Goal: Information Seeking & Learning: Check status

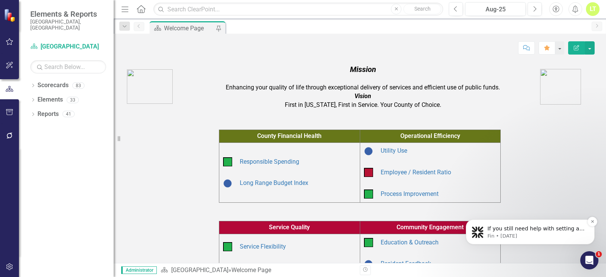
click at [543, 228] on span "If you still need help with setting a homepage or anything else in ClearPoint N…" at bounding box center [536, 247] width 97 height 44
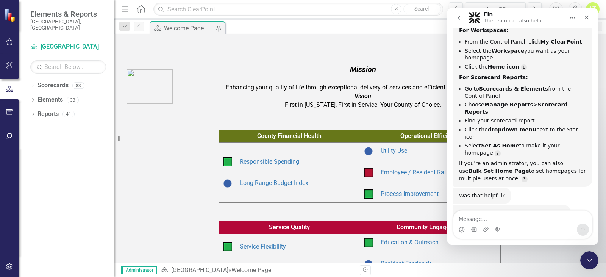
scroll to position [509, 0]
click at [582, 17] on div "Close" at bounding box center [587, 18] width 14 height 14
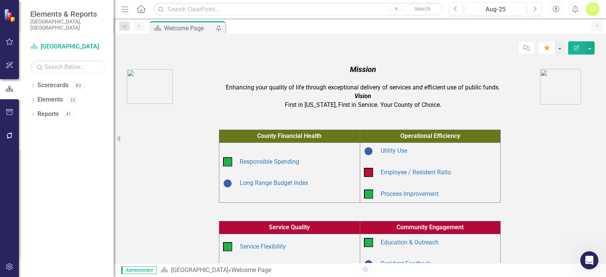
click at [574, 177] on div "County Financial Health Operational Efficiency Responsible Spending Long Range …" at bounding box center [360, 162] width 470 height 82
click at [263, 158] on link "Responsible Spending" at bounding box center [269, 161] width 59 height 7
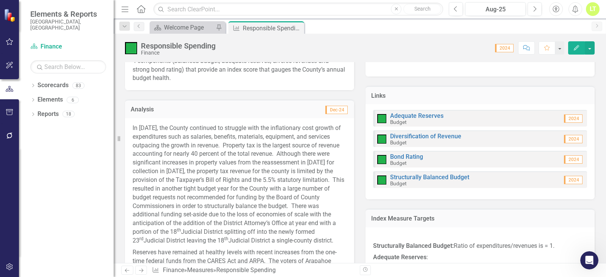
scroll to position [189, 0]
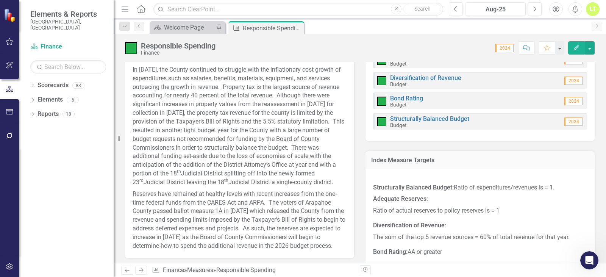
click at [214, 133] on p "In 2024, the County continued to struggle with the inflationary cost growth of …" at bounding box center [240, 127] width 214 height 123
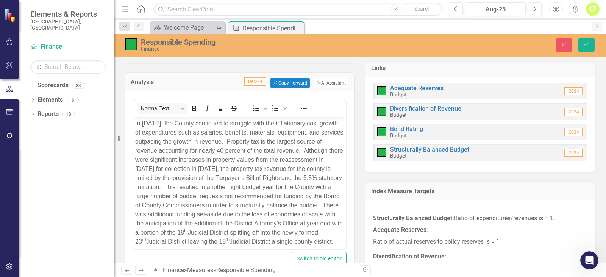
scroll to position [114, 0]
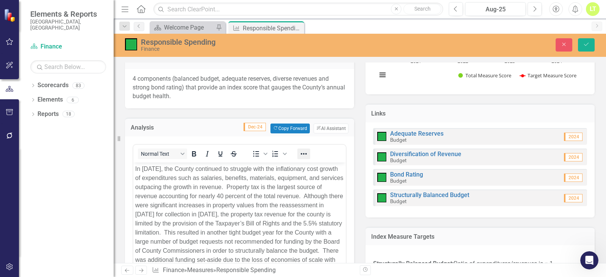
click at [308, 151] on icon "Reveal or hide additional toolbar items" at bounding box center [303, 153] width 9 height 9
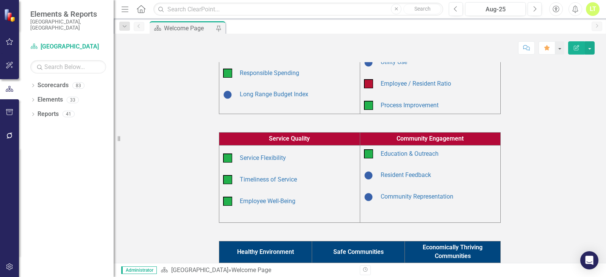
scroll to position [114, 0]
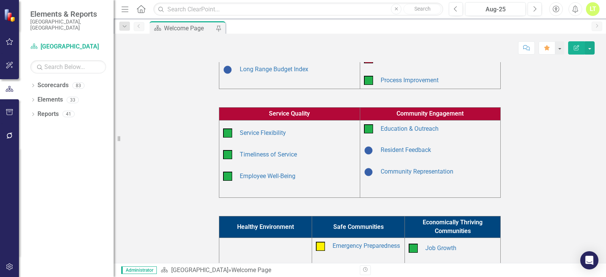
click at [409, 84] on td "Process Improvement" at bounding box center [439, 80] width 120 height 13
click at [410, 81] on link "Process Improvement" at bounding box center [410, 80] width 58 height 7
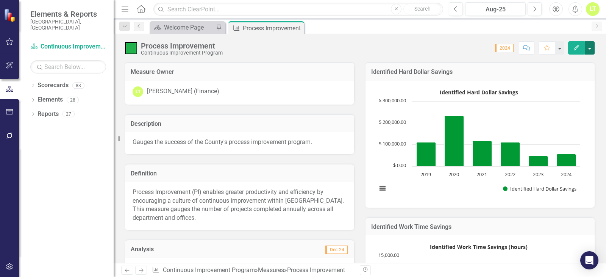
click at [589, 50] on button "button" at bounding box center [590, 47] width 10 height 13
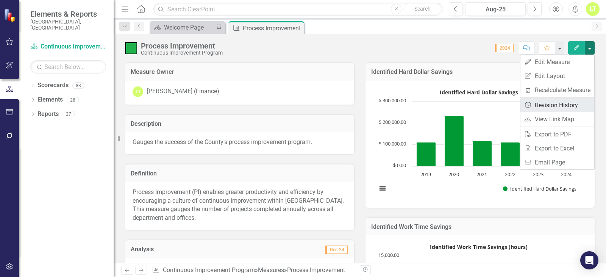
click at [551, 103] on link "Revision History Revision History" at bounding box center [558, 105] width 74 height 14
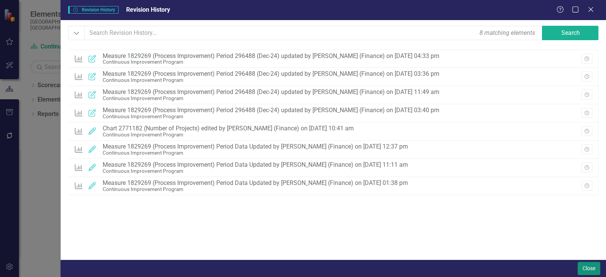
click at [585, 272] on button "Close" at bounding box center [589, 268] width 23 height 13
